Goal: Book appointment/travel/reservation

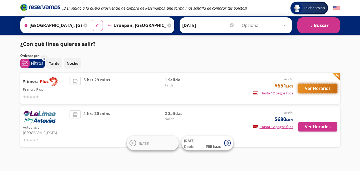
click at [325, 89] on button "Ver Horarios" at bounding box center [317, 88] width 39 height 9
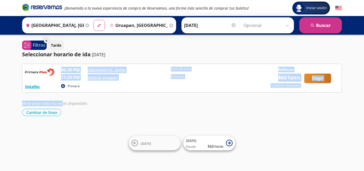
drag, startPoint x: 90, startPoint y: 87, endPoint x: 68, endPoint y: 104, distance: 28.2
click at [61, 105] on div "Detalles Primera 06:30 PM [GEOGRAPHIC_DATA] 11:59 PM Central Uruapan 5 hrs 29 m…" at bounding box center [181, 90] width 319 height 52
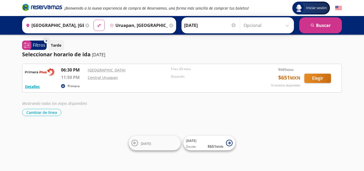
click at [110, 128] on div "Iniciar sesión Iniciar sesión ¡Bienvenido a la nueva experiencia de compra de R…" at bounding box center [182, 85] width 364 height 171
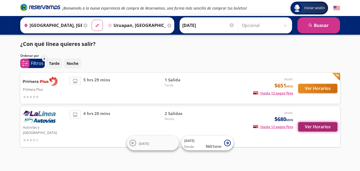
click at [324, 126] on button "Ver Horarios" at bounding box center [317, 126] width 39 height 9
